Goal: Task Accomplishment & Management: Use online tool/utility

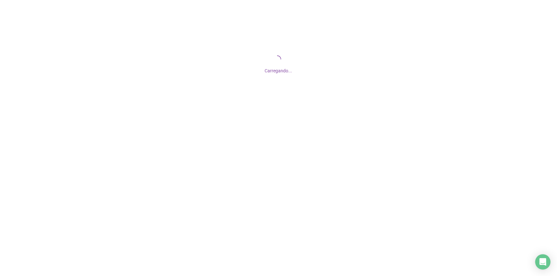
click at [275, 35] on div "Carregando..." at bounding box center [278, 64] width 557 height 128
drag, startPoint x: 274, startPoint y: 36, endPoint x: 261, endPoint y: 77, distance: 43.3
click at [261, 77] on div "Carregando..." at bounding box center [278, 64] width 557 height 128
drag, startPoint x: 277, startPoint y: 25, endPoint x: 262, endPoint y: 96, distance: 72.9
click at [284, 114] on div "Carregando..." at bounding box center [278, 64] width 557 height 128
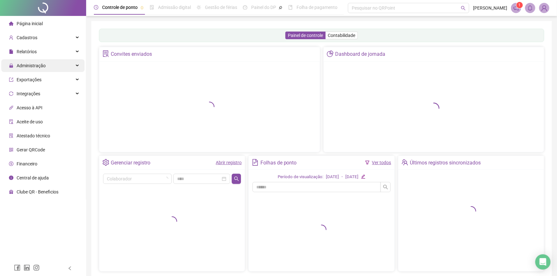
click at [76, 66] on icon at bounding box center [77, 66] width 3 height 0
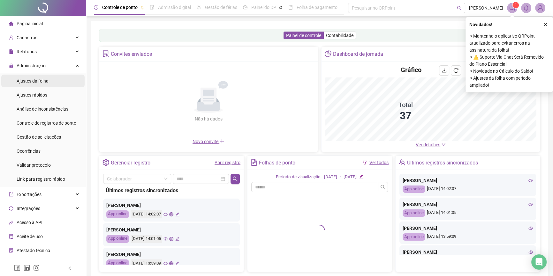
click at [54, 81] on li "Ajustes da folha" at bounding box center [42, 81] width 83 height 13
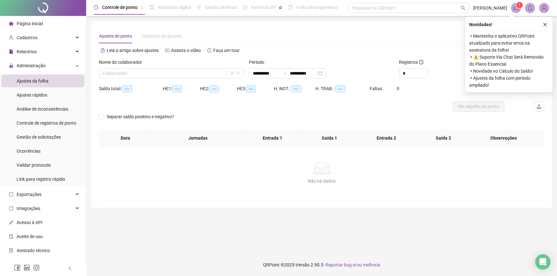
type input "**********"
click at [66, 49] on div "Relatórios" at bounding box center [42, 51] width 83 height 13
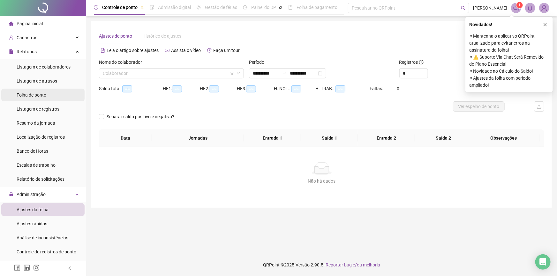
click at [63, 93] on li "Folha de ponto" at bounding box center [42, 95] width 83 height 13
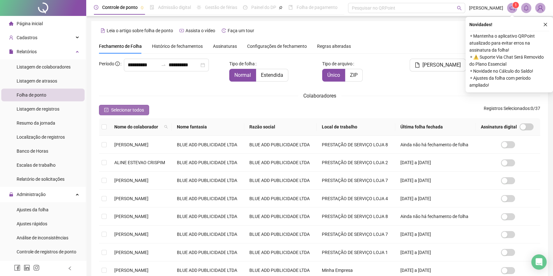
click at [135, 112] on span "Selecionar todos" at bounding box center [127, 110] width 33 height 7
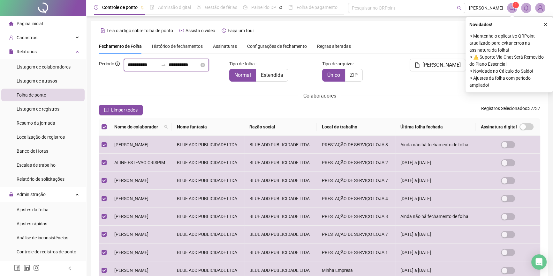
click at [128, 69] on input "**********" at bounding box center [143, 65] width 31 height 8
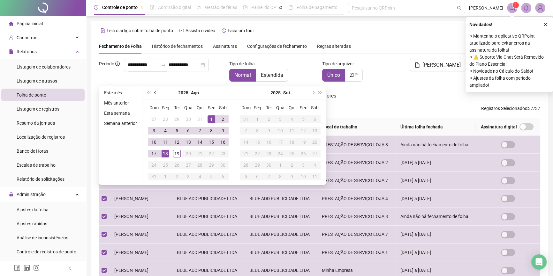
click at [152, 93] on button "prev-year" at bounding box center [155, 93] width 7 height 13
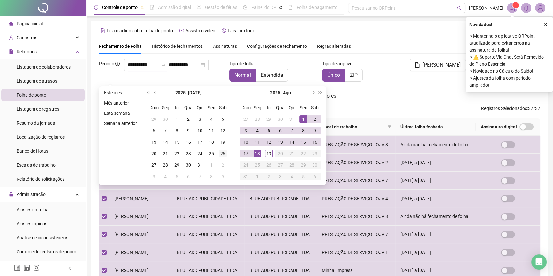
type input "**********"
click at [222, 155] on div "26" at bounding box center [223, 154] width 8 height 8
type input "**********"
click at [245, 154] on div "17" at bounding box center [246, 154] width 8 height 8
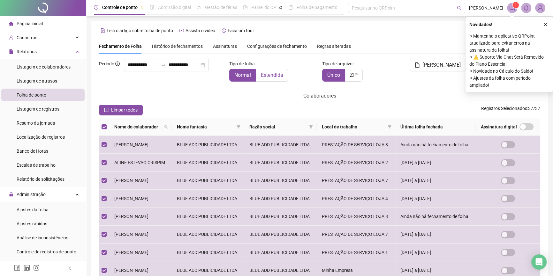
click at [282, 79] on label "Estendida" at bounding box center [272, 75] width 32 height 13
click at [547, 22] on button "button" at bounding box center [545, 25] width 8 height 8
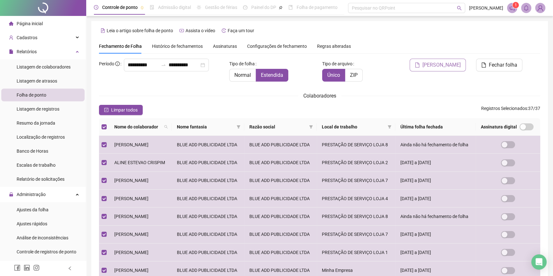
click at [455, 68] on span "[PERSON_NAME]" at bounding box center [441, 65] width 38 height 8
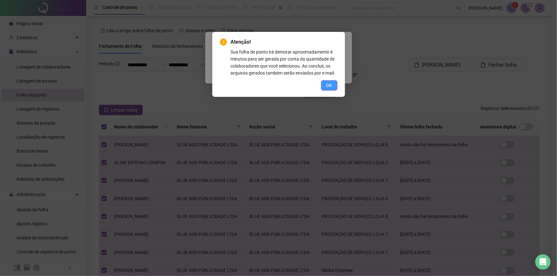
click at [334, 84] on button "OK" at bounding box center [329, 85] width 16 height 10
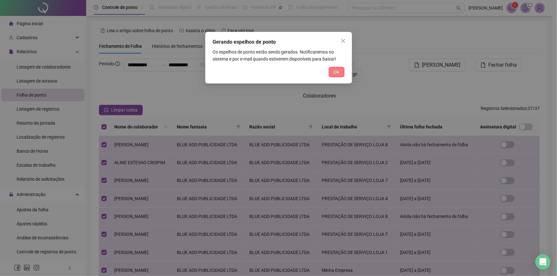
click at [341, 71] on button "Ok" at bounding box center [337, 72] width 16 height 10
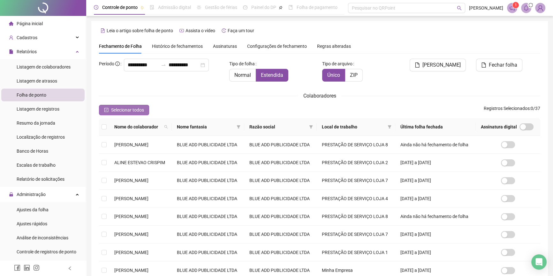
click at [137, 112] on span "Selecionar todos" at bounding box center [127, 110] width 33 height 7
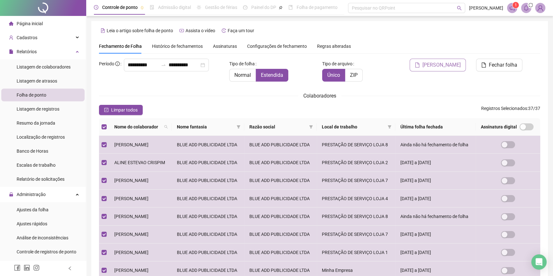
click at [446, 64] on span "[PERSON_NAME]" at bounding box center [441, 65] width 38 height 8
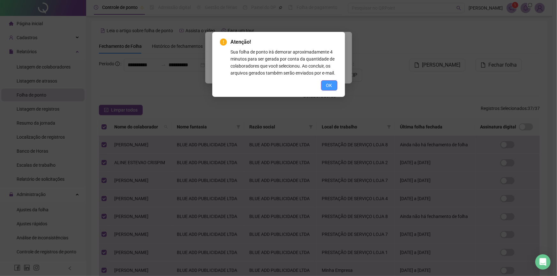
click at [328, 86] on span "OK" at bounding box center [329, 85] width 6 height 7
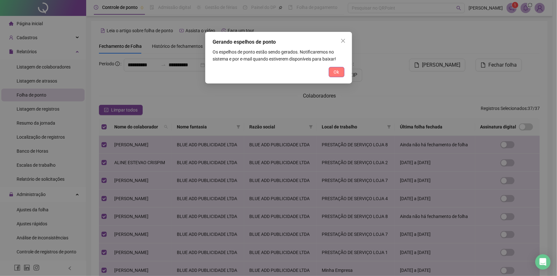
click at [339, 76] on button "Ok" at bounding box center [337, 72] width 16 height 10
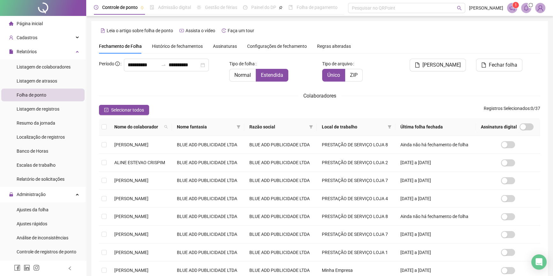
click at [530, 6] on icon "sync" at bounding box center [530, 5] width 4 height 4
click at [526, 11] on icon "bell" at bounding box center [526, 8] width 4 height 6
click at [525, 11] on icon "bell" at bounding box center [526, 8] width 6 height 6
click at [495, 41] on div "Não existem notificações aqui ainda!" at bounding box center [486, 37] width 83 height 17
click at [528, 7] on sup "2" at bounding box center [530, 5] width 6 height 6
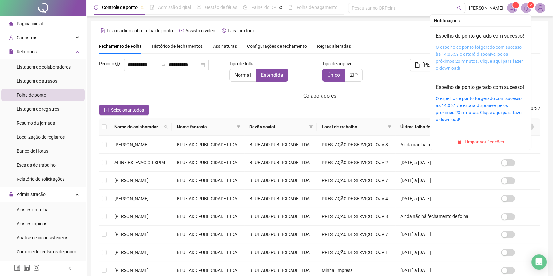
click at [474, 66] on link "O espelho de ponto foi gerado com sucesso às 14:05:59 e estará disponível pelos…" at bounding box center [479, 58] width 87 height 26
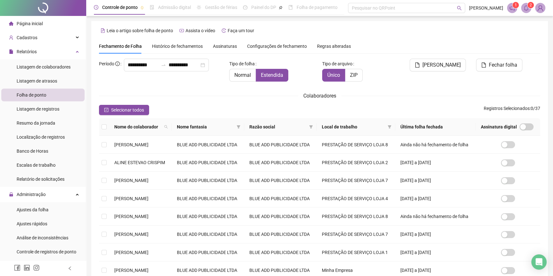
click at [523, 7] on icon "bell" at bounding box center [526, 8] width 6 height 6
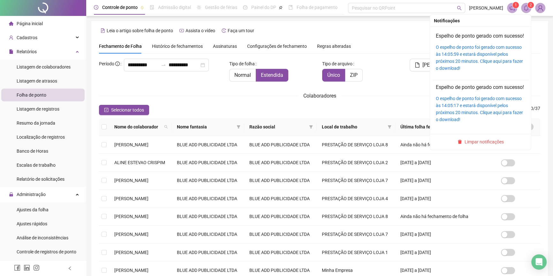
click at [469, 50] on div "Espelho de ponto gerado com sucesso! O espelho de ponto foi gerado com sucesso …" at bounding box center [480, 52] width 89 height 40
click at [467, 57] on link "O espelho de ponto foi gerado com sucesso às 14:05:59 e estará disponível pelos…" at bounding box center [479, 58] width 87 height 26
